Goal: Information Seeking & Learning: Learn about a topic

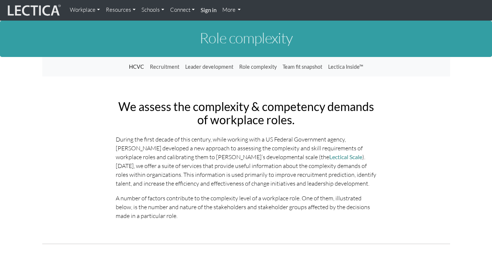
click at [90, 6] on link "Workplace" at bounding box center [85, 10] width 36 height 14
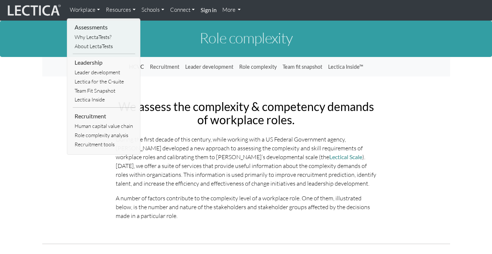
click at [131, 8] on link "Resources" at bounding box center [121, 10] width 36 height 14
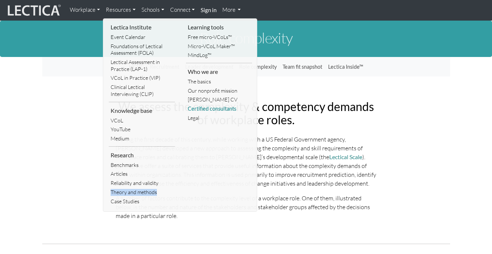
click at [208, 111] on link "Certified consultants" at bounding box center [219, 108] width 66 height 9
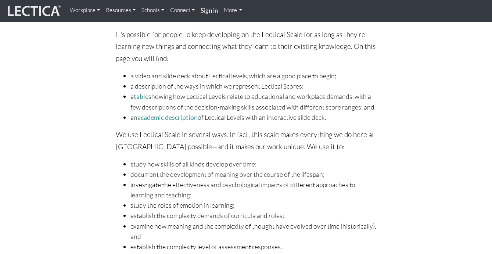
scroll to position [160, 0]
click at [143, 97] on link "table" at bounding box center [141, 97] width 15 height 8
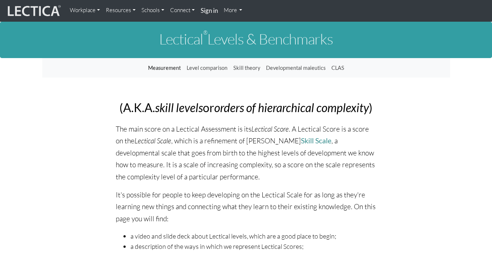
click at [123, 13] on link "Resources" at bounding box center [121, 10] width 36 height 15
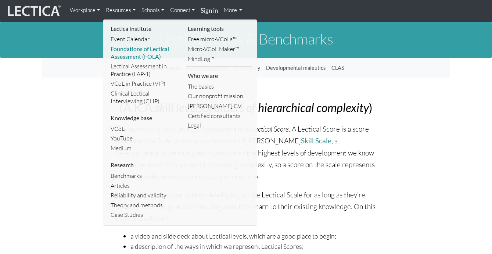
click at [149, 54] on link "Foundations of Lectical Assessment (FOLA)" at bounding box center [142, 52] width 66 height 17
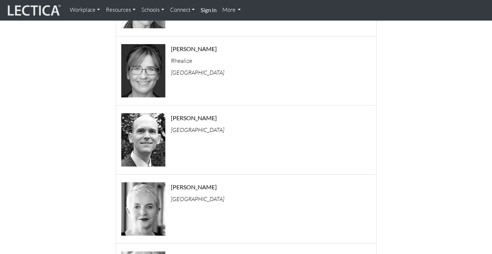
scroll to position [139, 0]
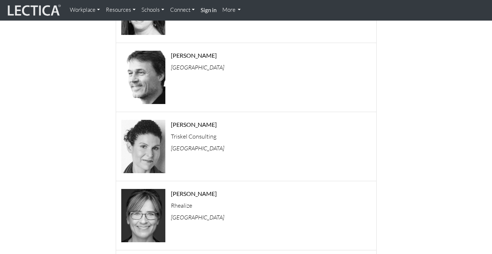
click at [187, 8] on link "Connect" at bounding box center [182, 10] width 31 height 14
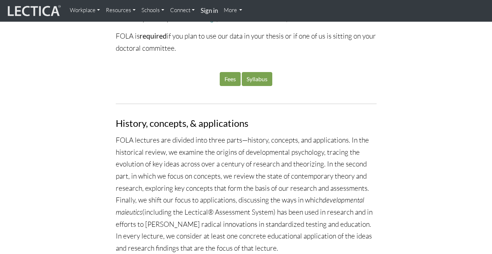
scroll to position [784, 0]
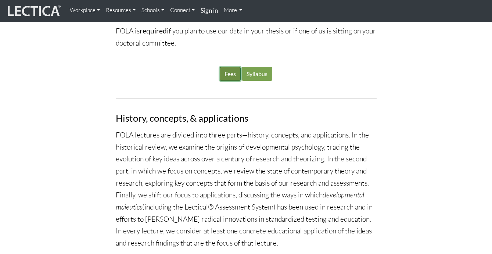
click at [233, 81] on link "Fees" at bounding box center [230, 74] width 21 height 14
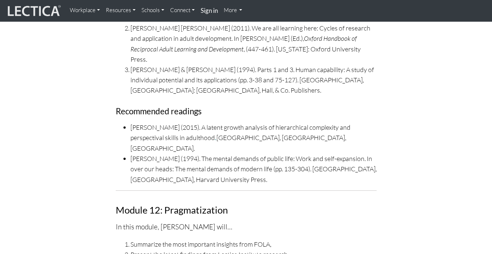
drag, startPoint x: 231, startPoint y: 145, endPoint x: 345, endPoint y: 163, distance: 115.4
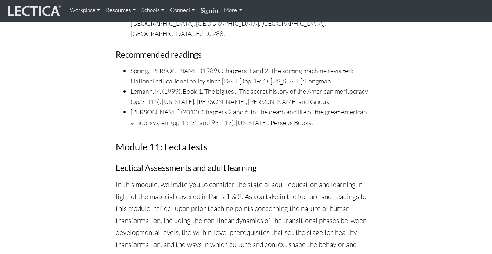
scroll to position [7153, 0]
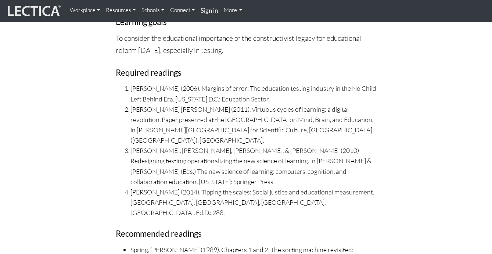
click at [126, 8] on link "Resources" at bounding box center [121, 10] width 36 height 15
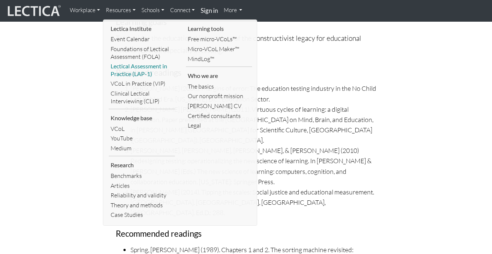
click at [151, 70] on link "Lectical Assessment in Practice (LAP-1)" at bounding box center [142, 69] width 66 height 17
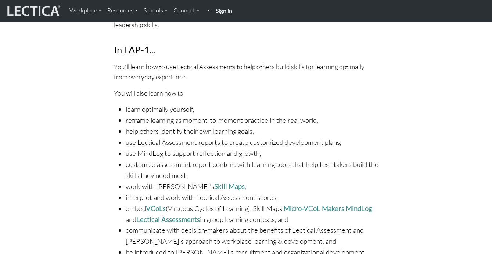
scroll to position [224, 0]
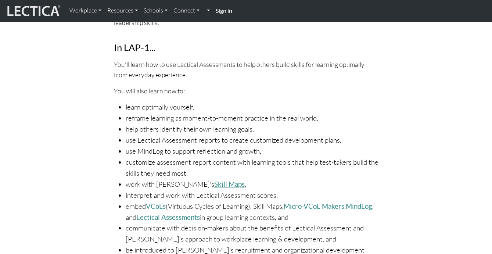
click at [214, 180] on link "Skill Maps" at bounding box center [229, 184] width 31 height 8
